Goal: Task Accomplishment & Management: Manage account settings

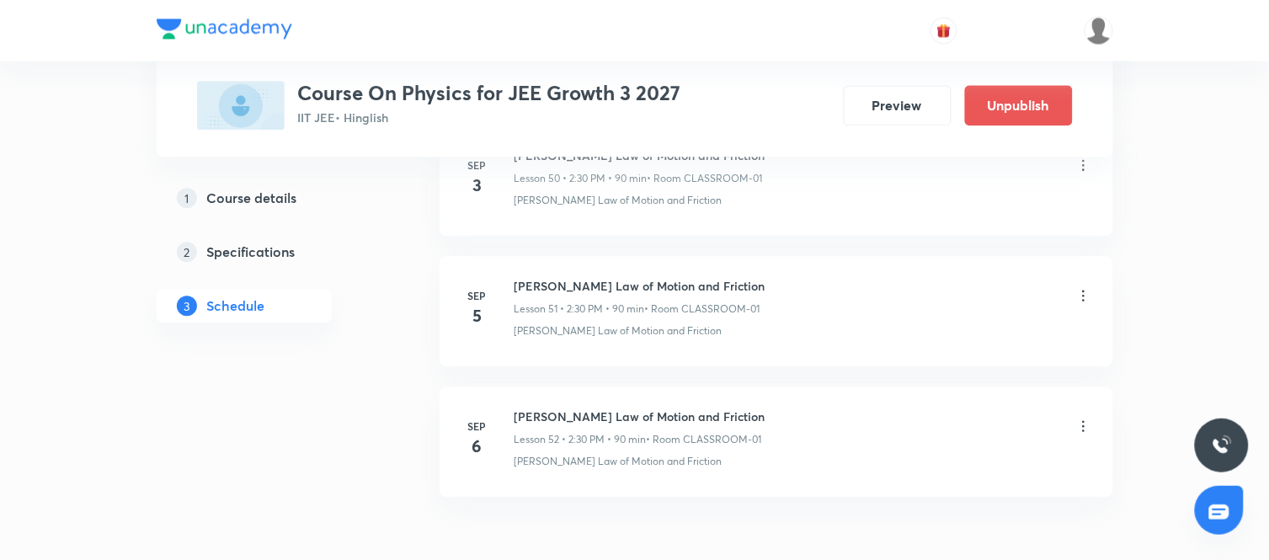
scroll to position [7483, 0]
click at [1079, 302] on icon at bounding box center [1084, 295] width 17 height 17
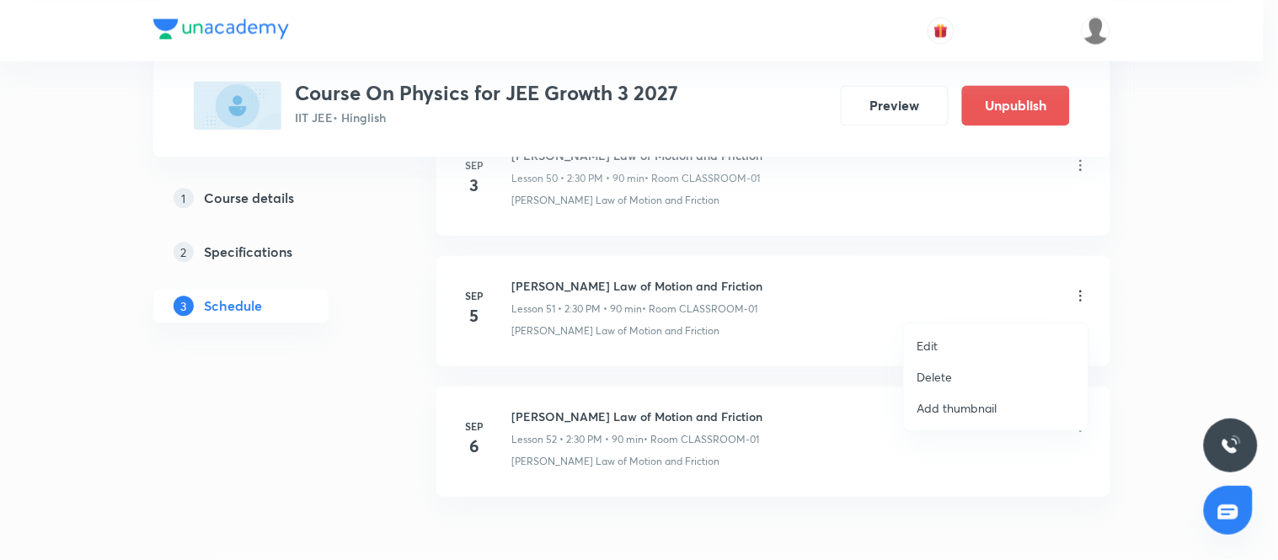
click at [945, 375] on p "Delete" at bounding box center [934, 377] width 35 height 18
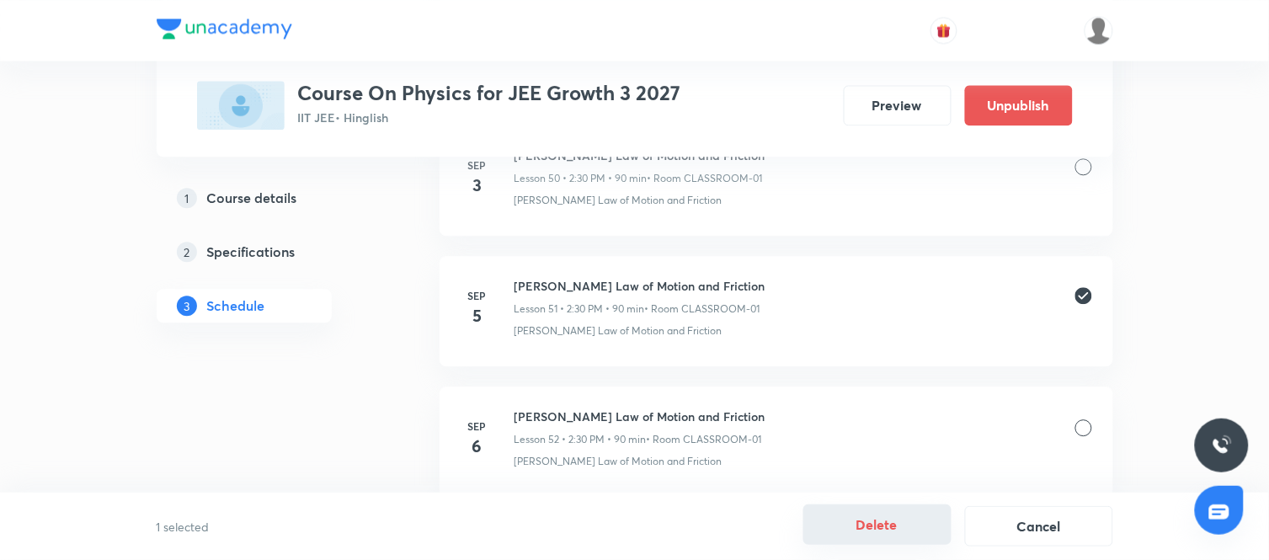
click at [888, 529] on button "Delete" at bounding box center [877, 524] width 148 height 40
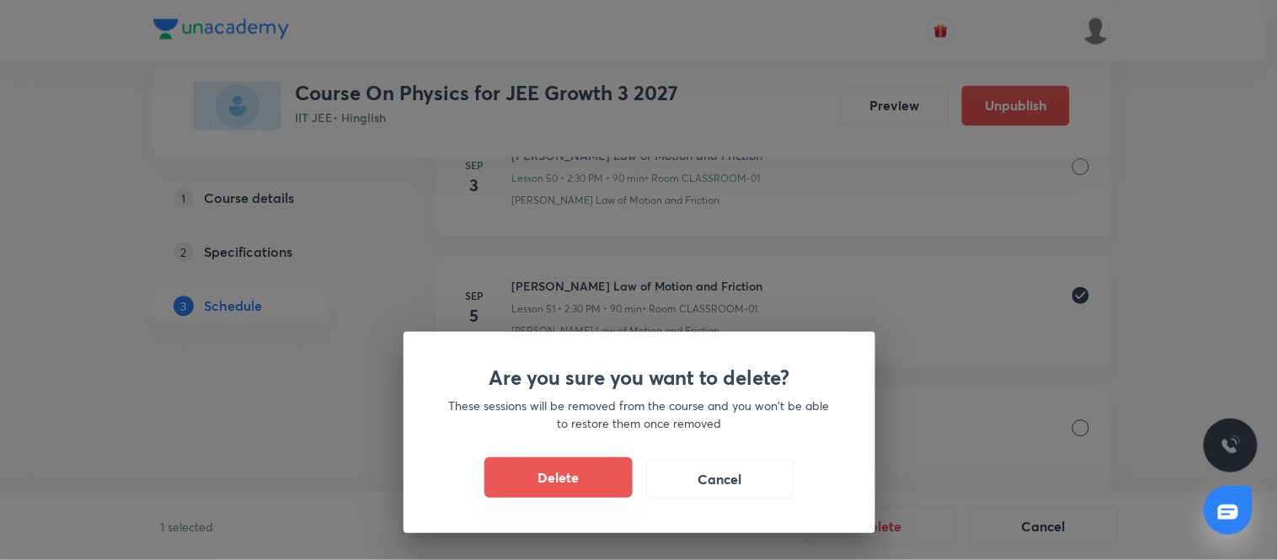
click at [601, 483] on button "Delete" at bounding box center [558, 477] width 148 height 40
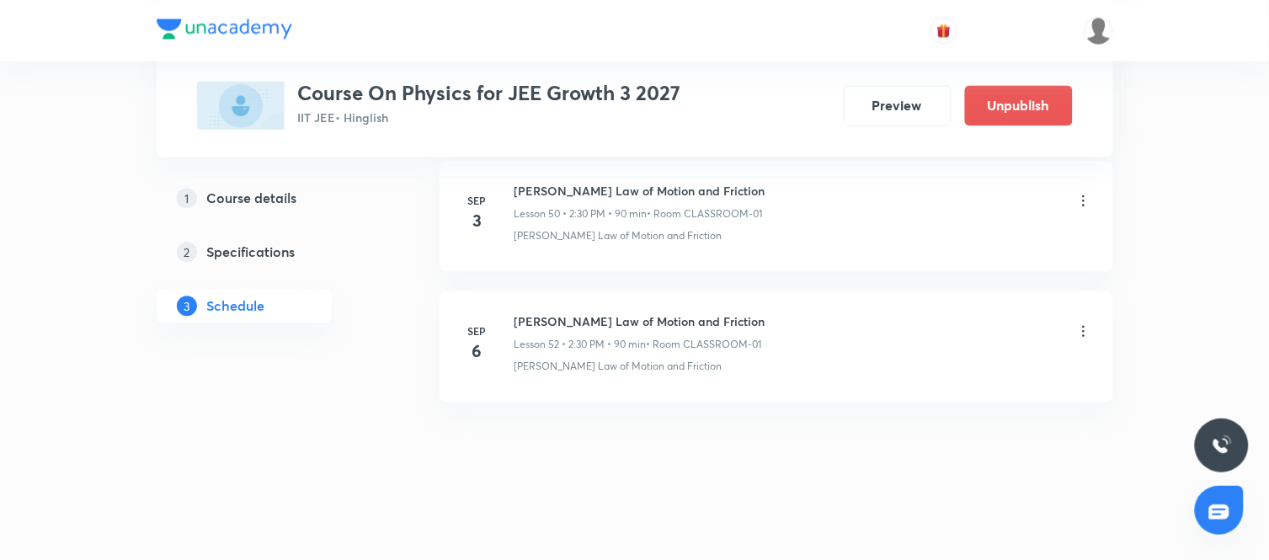
scroll to position [7455, 0]
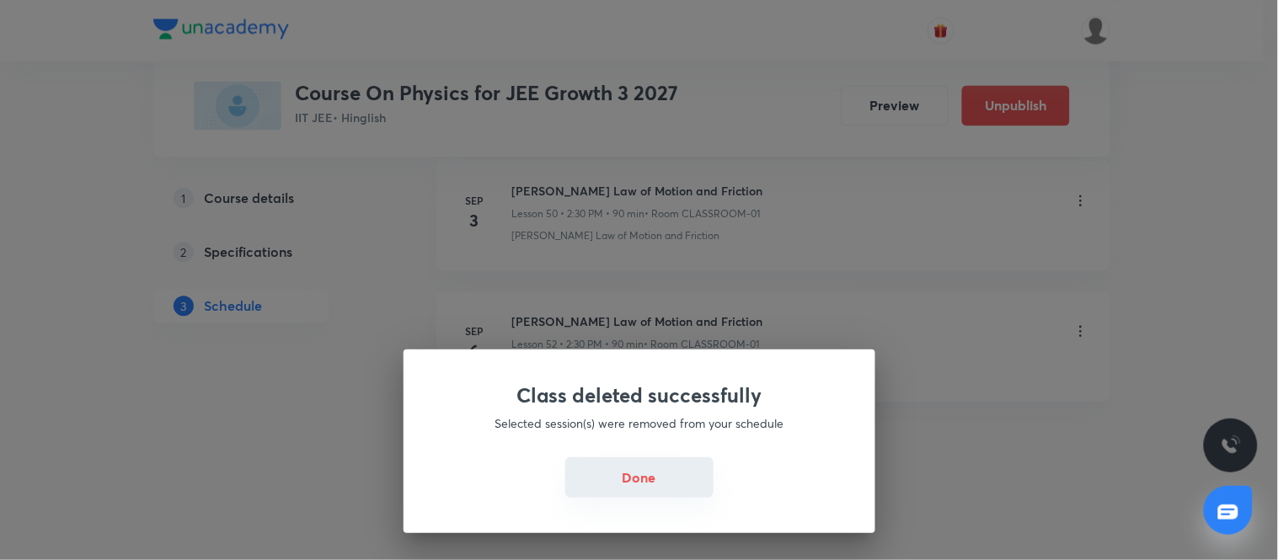
click at [663, 473] on button "Done" at bounding box center [639, 477] width 148 height 40
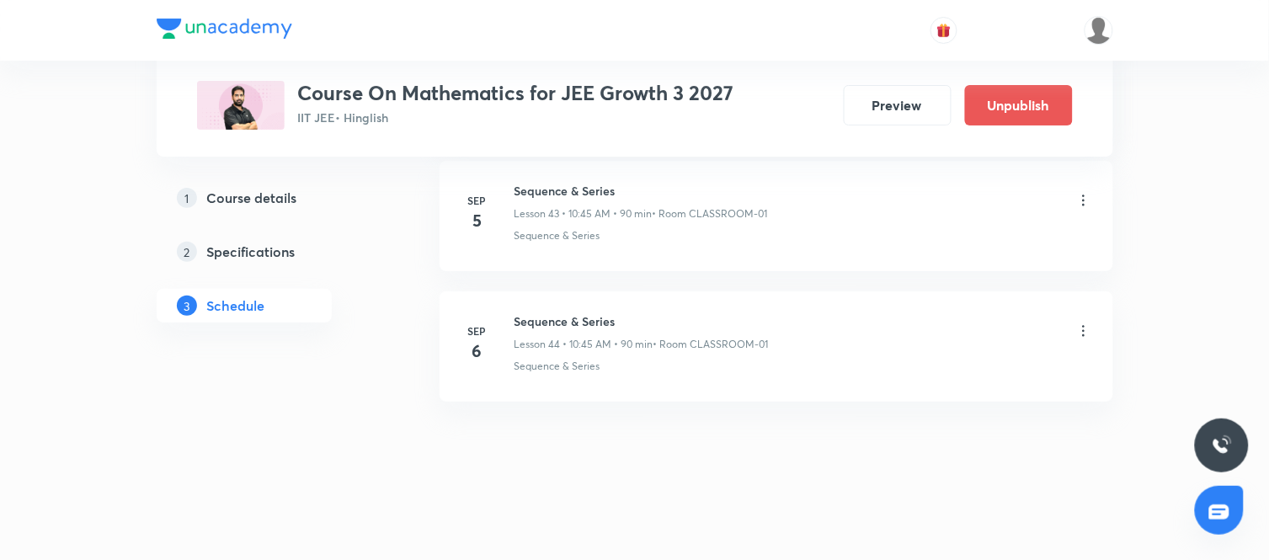
scroll to position [6540, 0]
